Goal: Register for event/course: Register for event/course

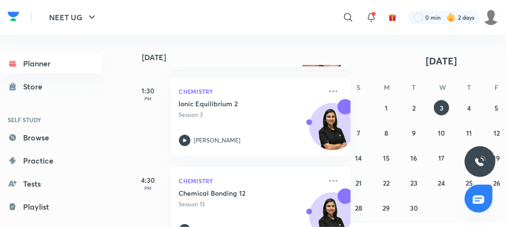
scroll to position [132, 0]
click at [387, 107] on abbr "1" at bounding box center [386, 107] width 3 height 9
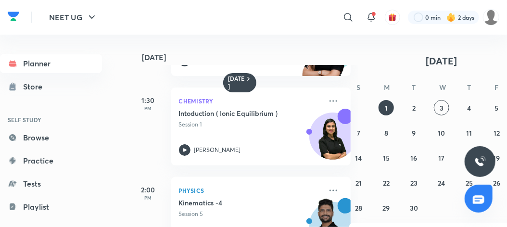
scroll to position [115, 0]
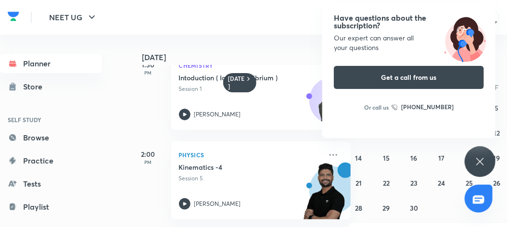
click at [486, 169] on div "Have questions about the subscription? Our expert can answer all your questions…" at bounding box center [480, 161] width 31 height 31
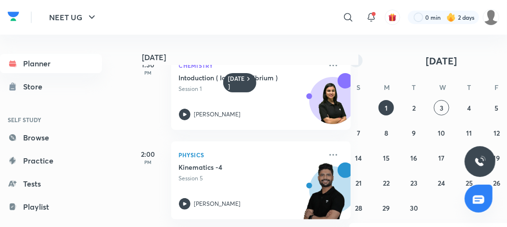
click at [351, 58] on button "button" at bounding box center [355, 60] width 13 height 13
click at [414, 181] on abbr "19" at bounding box center [414, 183] width 7 height 9
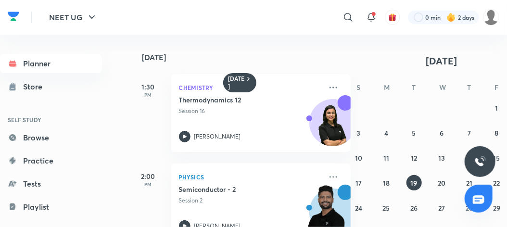
scroll to position [0, 0]
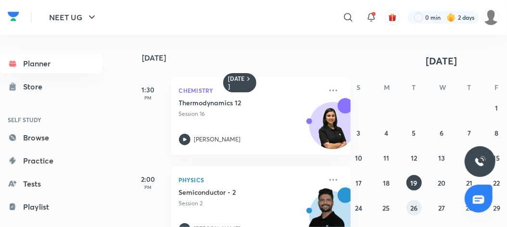
click at [420, 211] on button "26" at bounding box center [414, 207] width 15 height 15
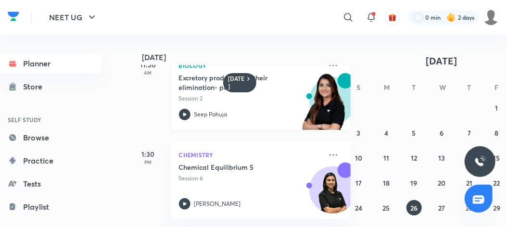
scroll to position [25, 0]
click at [328, 156] on icon at bounding box center [334, 155] width 12 height 12
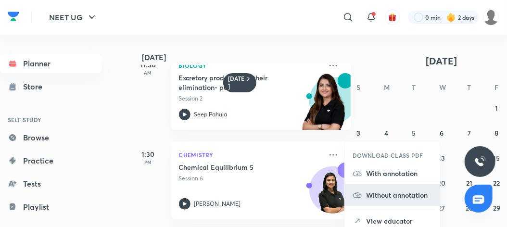
scroll to position [52, 0]
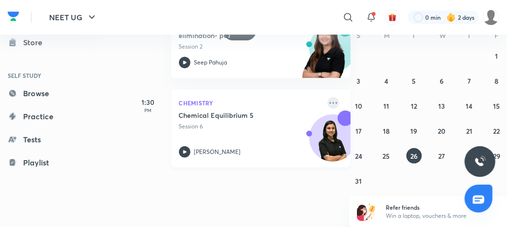
click at [328, 103] on icon at bounding box center [334, 103] width 12 height 12
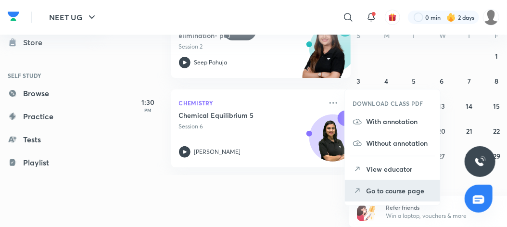
click at [381, 188] on p "Go to course page" at bounding box center [399, 191] width 66 height 10
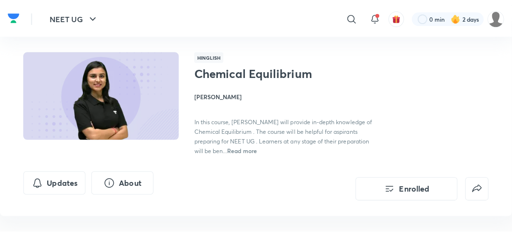
scroll to position [66, 0]
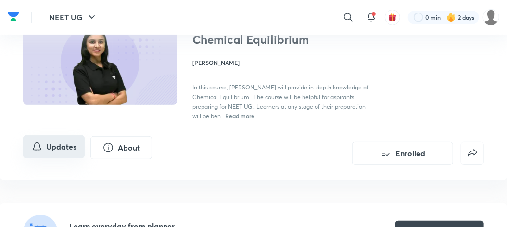
click at [56, 139] on button "Updates" at bounding box center [54, 146] width 62 height 23
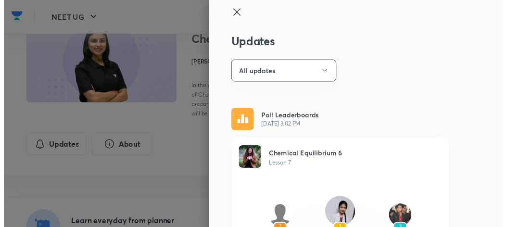
scroll to position [0, 0]
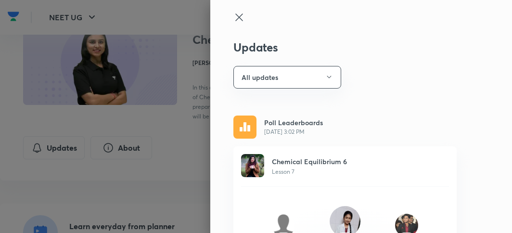
click at [233, 15] on icon at bounding box center [239, 18] width 12 height 12
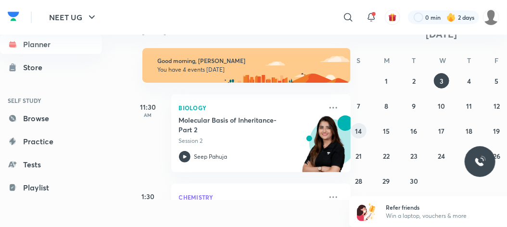
click at [358, 131] on abbr "14" at bounding box center [359, 131] width 7 height 9
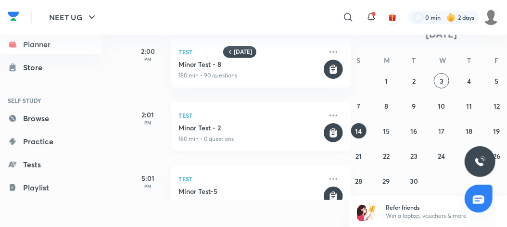
scroll to position [37, 1]
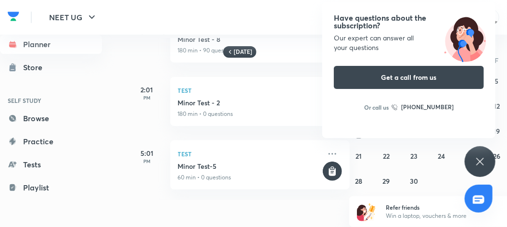
click at [479, 160] on icon at bounding box center [480, 161] width 7 height 7
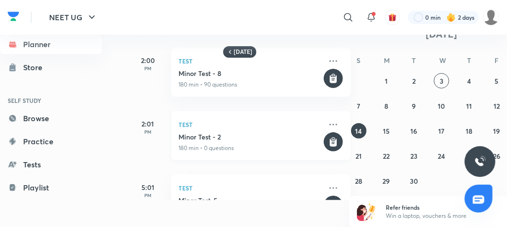
scroll to position [0, 0]
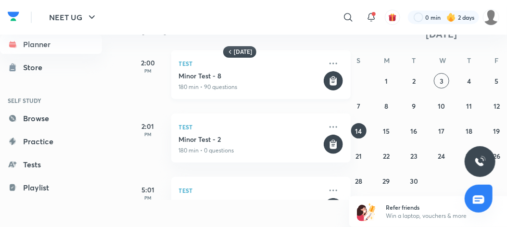
click at [239, 75] on h5 "Minor Test - 8" at bounding box center [250, 76] width 143 height 10
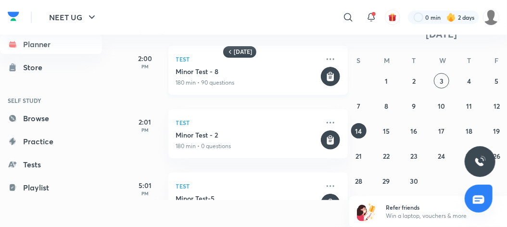
scroll to position [7, 4]
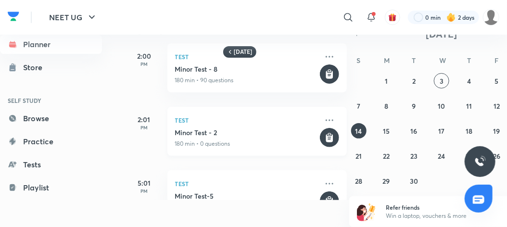
click at [258, 127] on div "Test Minor Test - 2 180 min • 0 questions" at bounding box center [258, 131] width 180 height 49
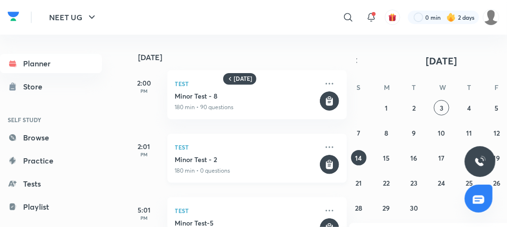
click at [241, 136] on div "Test Minor Test - 2 180 min • 0 questions" at bounding box center [258, 158] width 180 height 49
click at [251, 162] on h5 "Minor Test - 2" at bounding box center [246, 160] width 143 height 10
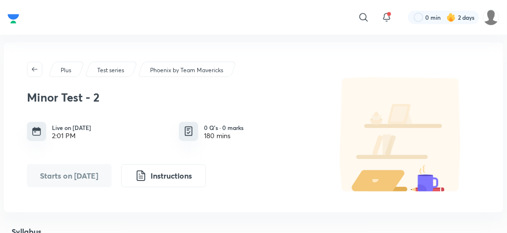
click at [206, 75] on div "Phoenix by Team Mavericks" at bounding box center [187, 69] width 99 height 15
